Goal: Entertainment & Leisure: Consume media (video, audio)

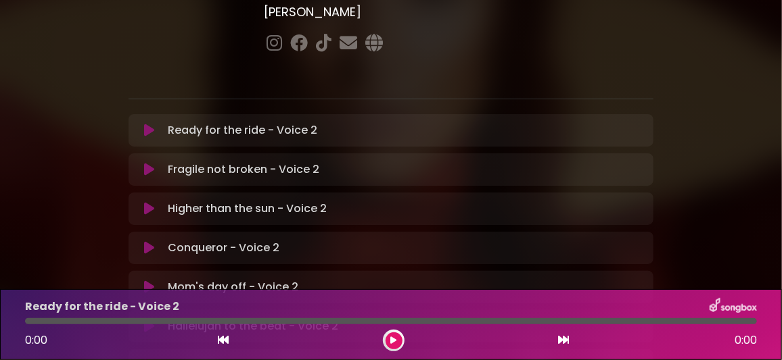
scroll to position [270, 0]
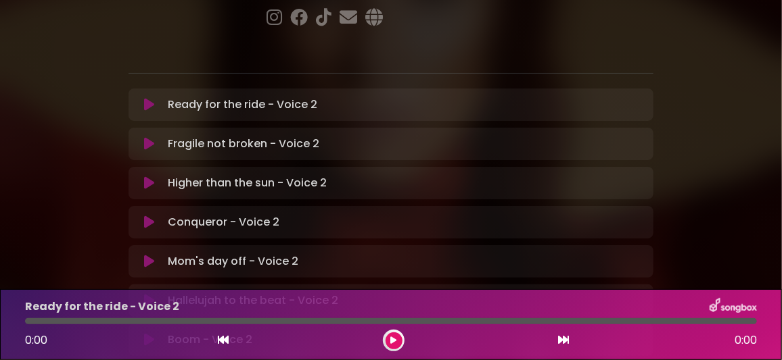
click at [149, 333] on icon at bounding box center [149, 340] width 10 height 14
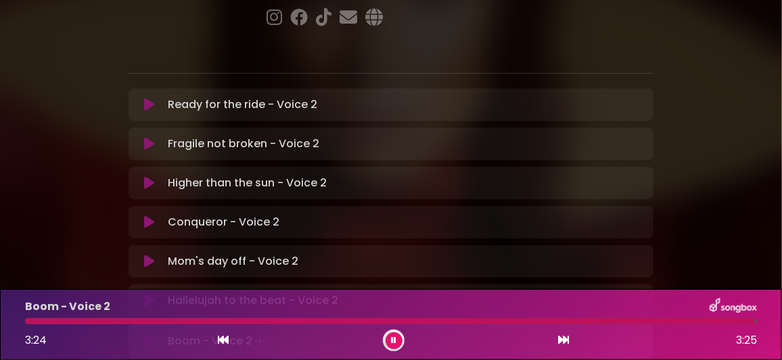
click at [396, 342] on button at bounding box center [393, 341] width 17 height 17
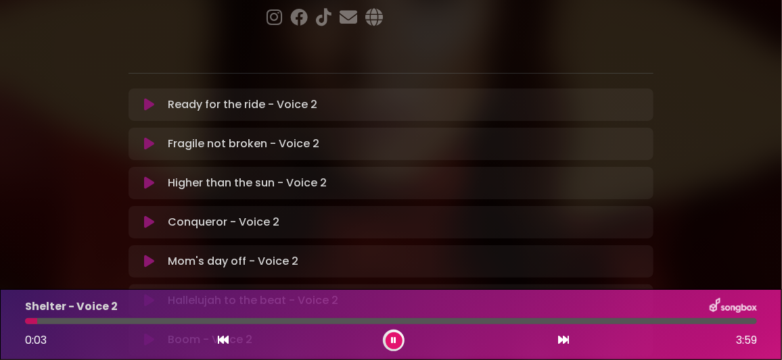
click at [509, 324] on div "Boom - Voice 2 Loading Track... Name Email" at bounding box center [390, 340] width 525 height 32
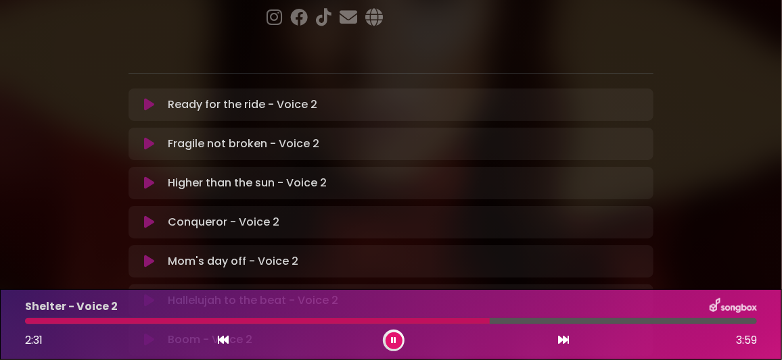
click at [584, 319] on div at bounding box center [391, 322] width 732 height 6
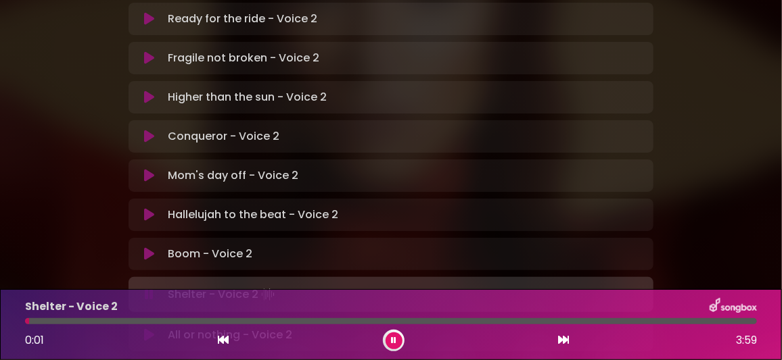
scroll to position [288, 0]
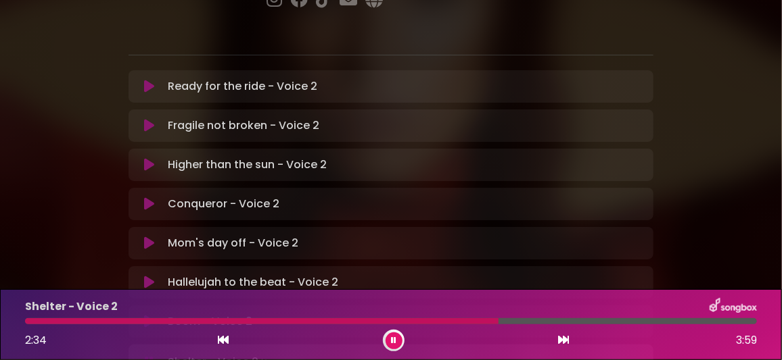
click at [610, 319] on div at bounding box center [391, 322] width 732 height 6
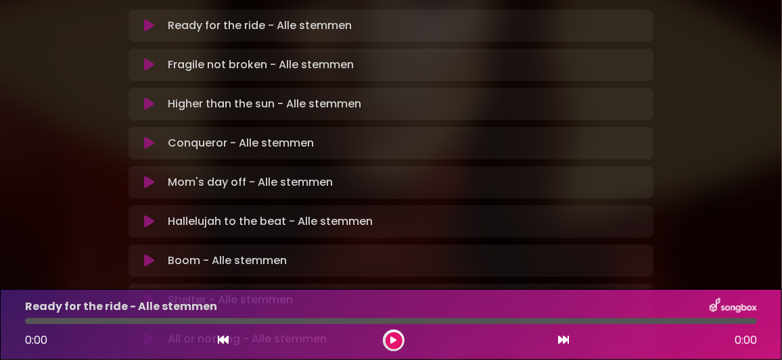
scroll to position [318, 0]
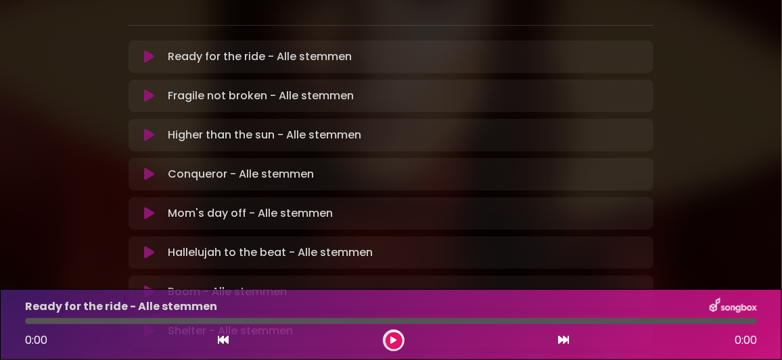
click at [149, 285] on icon at bounding box center [149, 292] width 10 height 14
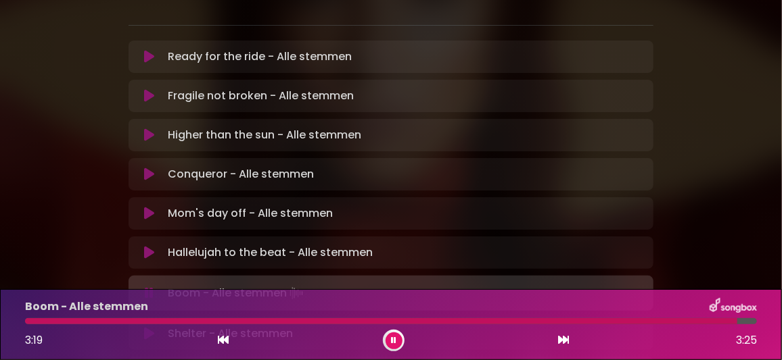
click at [66, 319] on div at bounding box center [381, 322] width 712 height 6
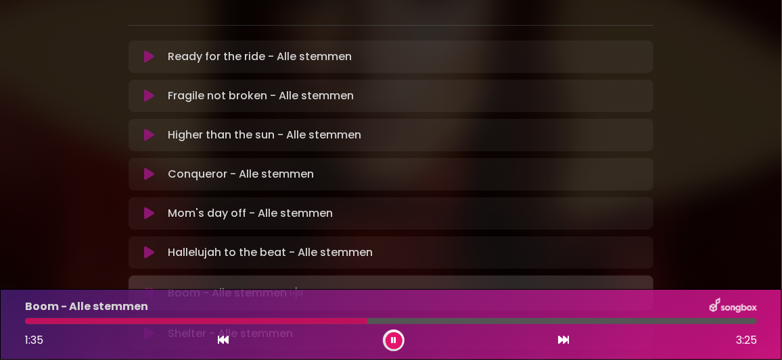
click at [292, 320] on div at bounding box center [196, 322] width 342 height 6
click at [261, 319] on div at bounding box center [160, 322] width 271 height 6
click at [392, 339] on icon at bounding box center [393, 341] width 5 height 8
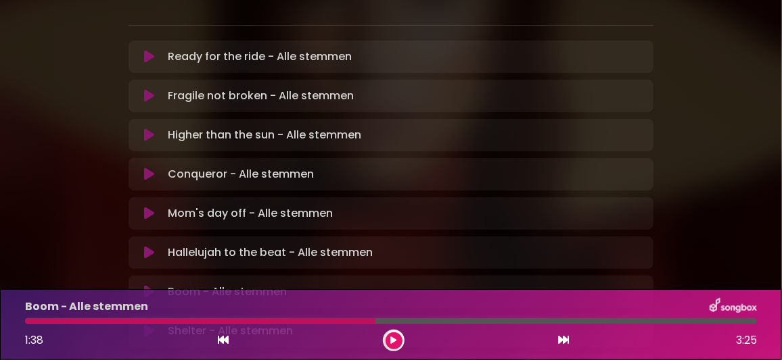
click at [149, 325] on icon at bounding box center [149, 332] width 10 height 14
click at [593, 323] on div at bounding box center [391, 322] width 732 height 6
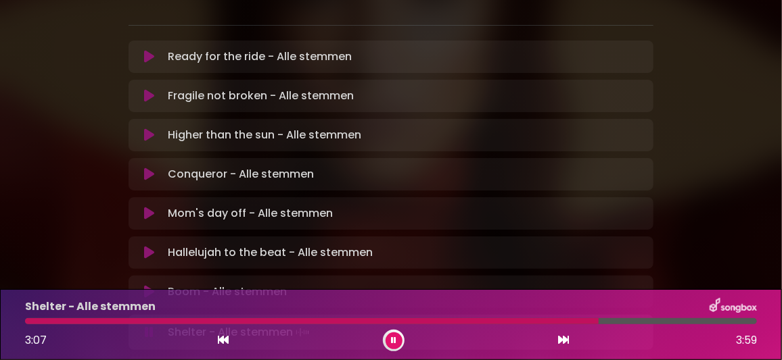
click at [611, 319] on div at bounding box center [391, 322] width 732 height 6
click at [629, 321] on div at bounding box center [327, 322] width 604 height 6
